Goal: Navigation & Orientation: Find specific page/section

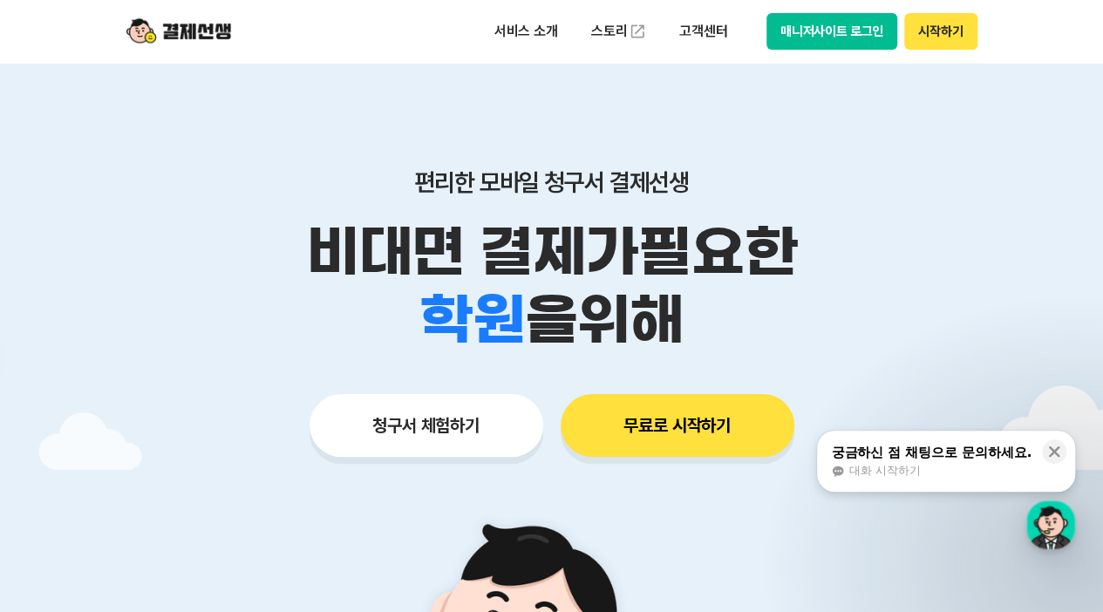
click at [809, 29] on button "매니저사이트 로그인" at bounding box center [833, 31] width 132 height 37
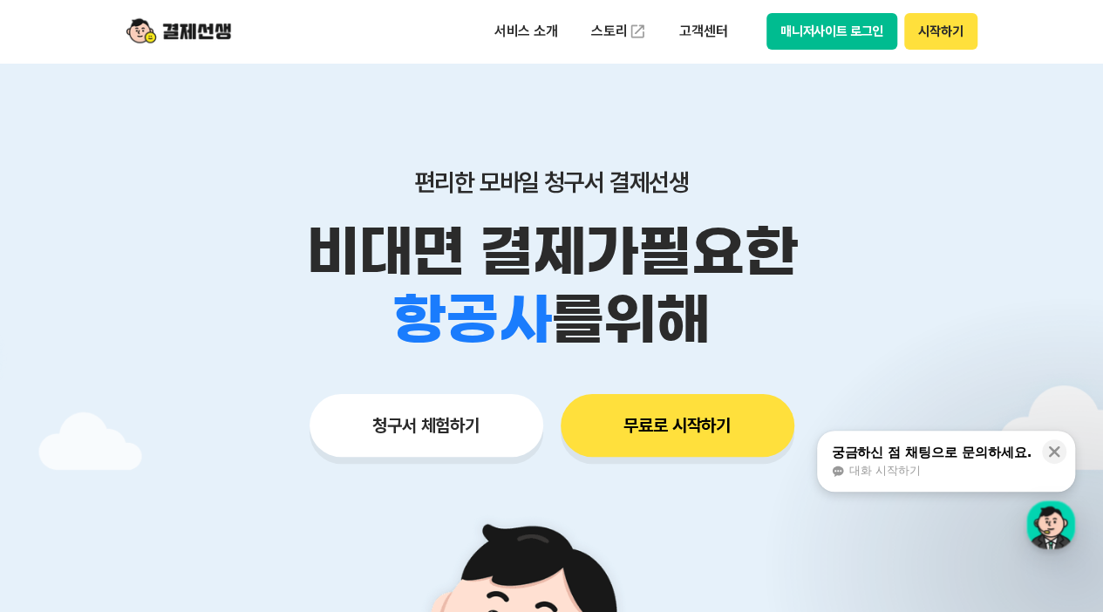
click at [806, 36] on button "매니저사이트 로그인" at bounding box center [833, 31] width 132 height 37
click at [822, 34] on button "매니저사이트 로그인" at bounding box center [833, 31] width 132 height 37
click at [440, 423] on button "청구서 체험하기" at bounding box center [427, 425] width 234 height 63
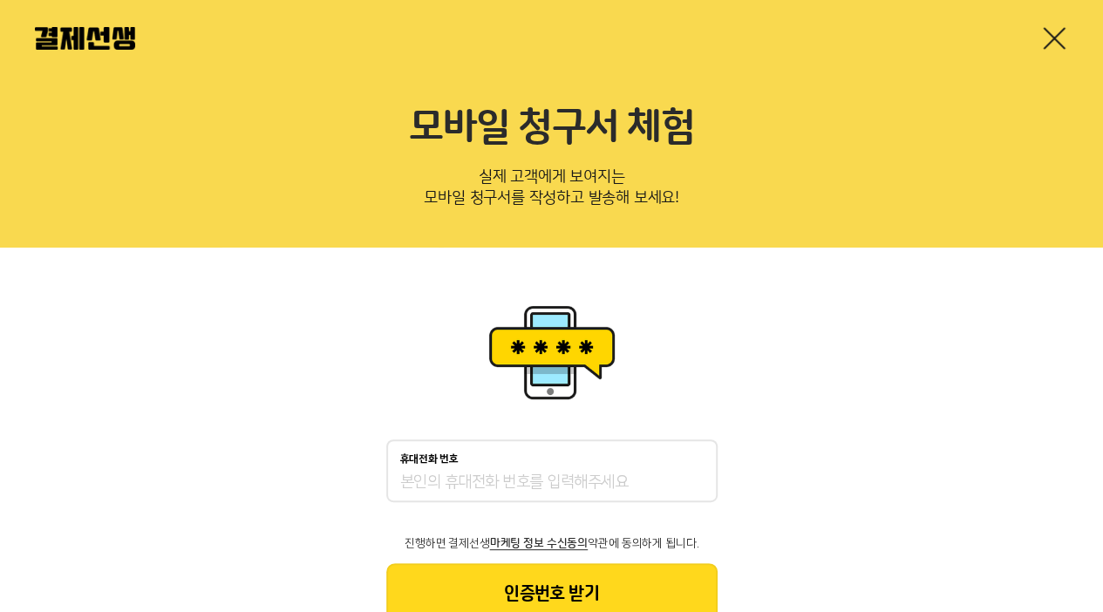
click at [1057, 39] on link at bounding box center [1054, 38] width 28 height 28
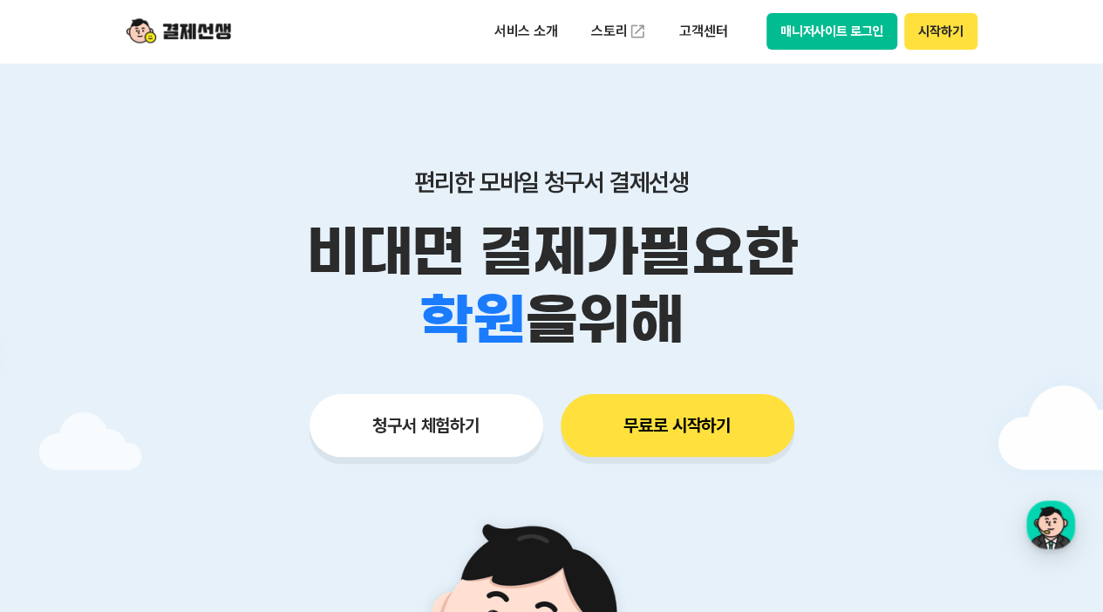
click at [843, 34] on button "매니저사이트 로그인" at bounding box center [833, 31] width 132 height 37
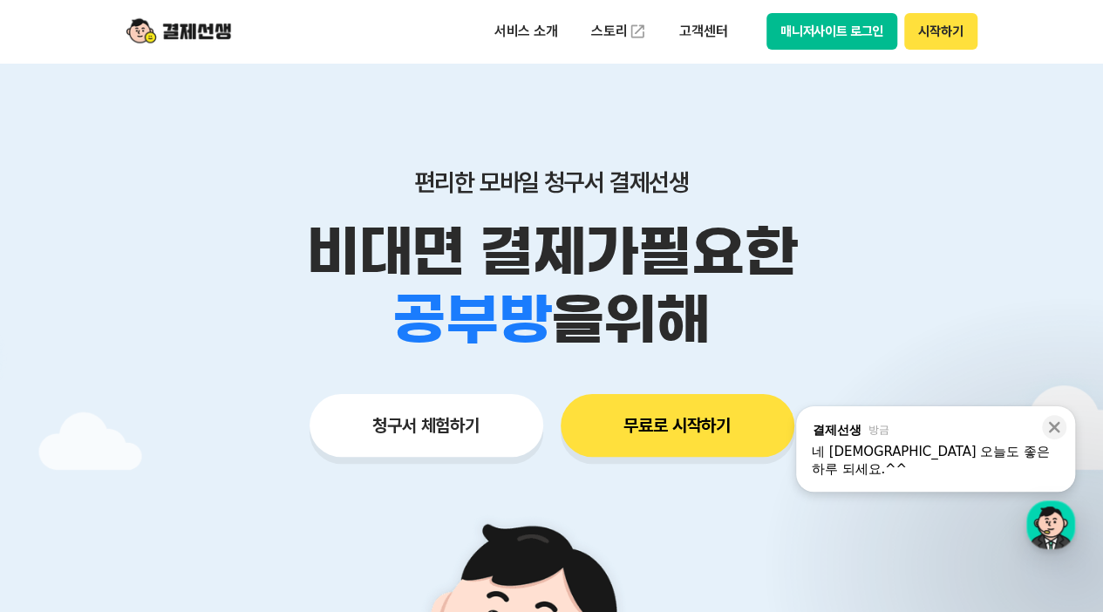
click at [814, 30] on button "매니저사이트 로그인" at bounding box center [833, 31] width 132 height 37
click at [1053, 433] on icon at bounding box center [1054, 427] width 11 height 11
